Goal: Task Accomplishment & Management: Manage account settings

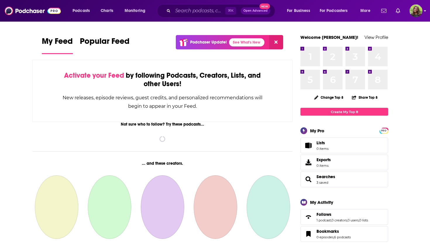
click at [415, 13] on img "Logged in as reagan34226" at bounding box center [416, 10] width 13 height 13
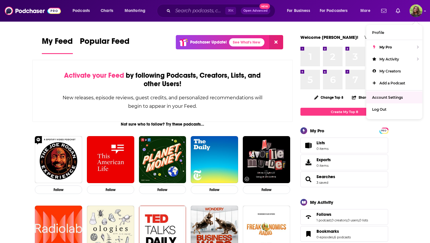
click at [395, 98] on span "Account Settings" at bounding box center [387, 97] width 31 height 4
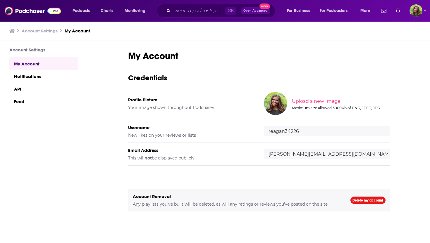
click at [38, 29] on h3 "Account Settings" at bounding box center [40, 31] width 36 height 6
click at [416, 11] on img "Logged in as reagan34226" at bounding box center [416, 10] width 13 height 13
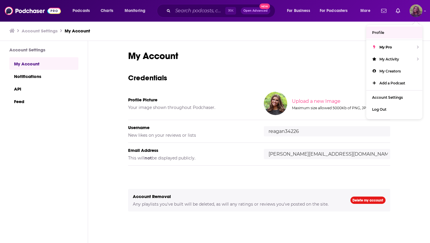
click at [387, 32] on link "Profile" at bounding box center [394, 33] width 56 height 12
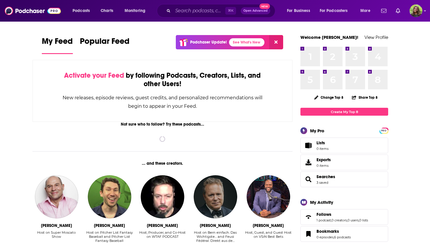
click at [423, 11] on div "Podcasts Charts Monitoring ⌘ K Open Advanced New For Business For Podcasters Mo…" at bounding box center [215, 11] width 430 height 22
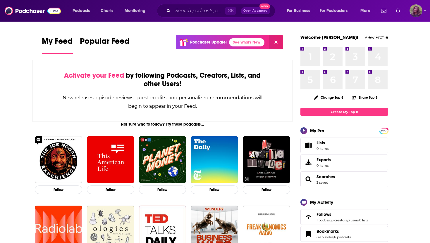
click at [421, 11] on img "Logged in as reagan34226" at bounding box center [416, 10] width 13 height 13
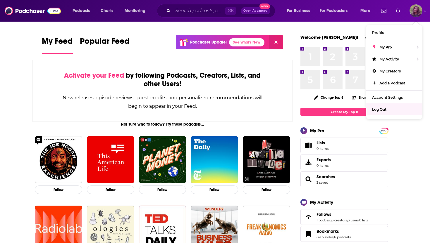
click at [395, 106] on div "Log Out" at bounding box center [394, 110] width 56 height 12
